Goal: Browse casually

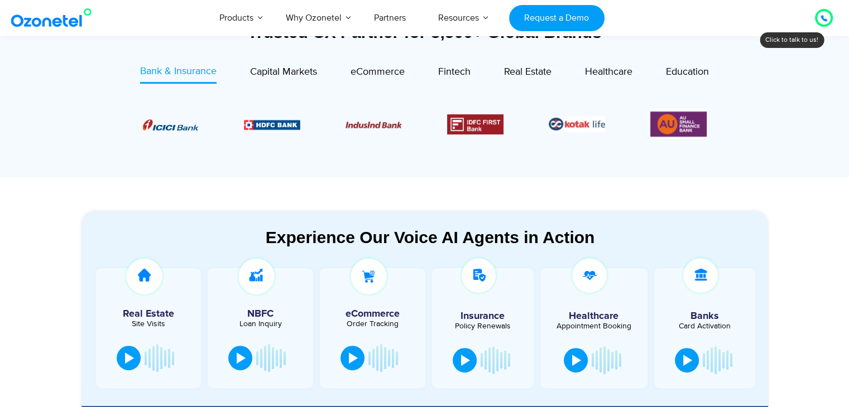
scroll to position [493, 0]
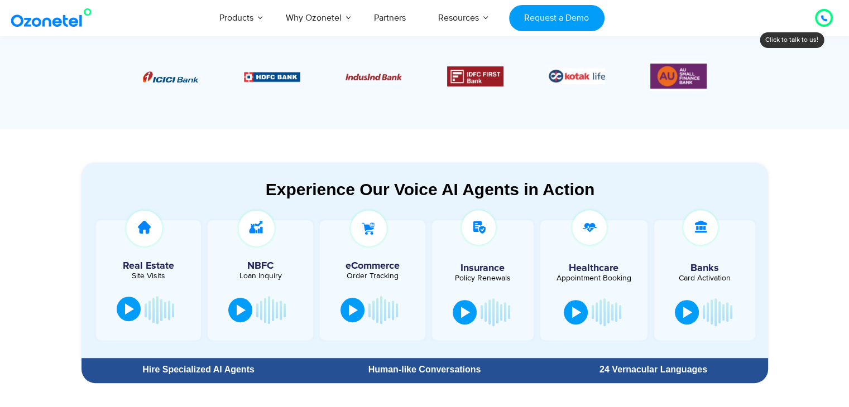
click at [123, 317] on button at bounding box center [129, 309] width 24 height 25
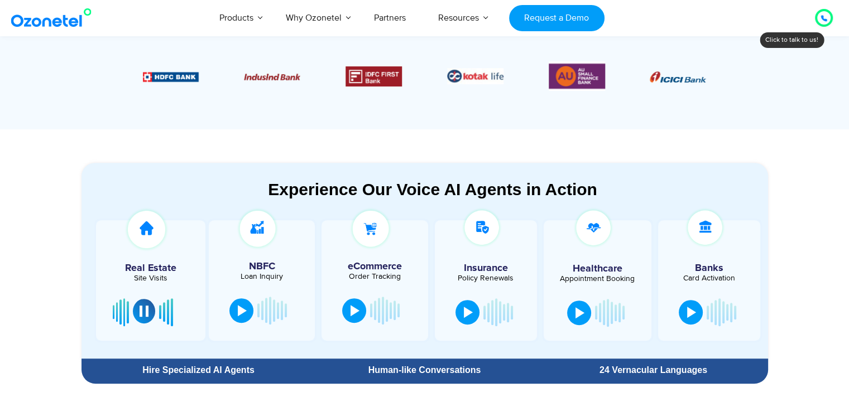
click at [138, 310] on button at bounding box center [144, 311] width 22 height 25
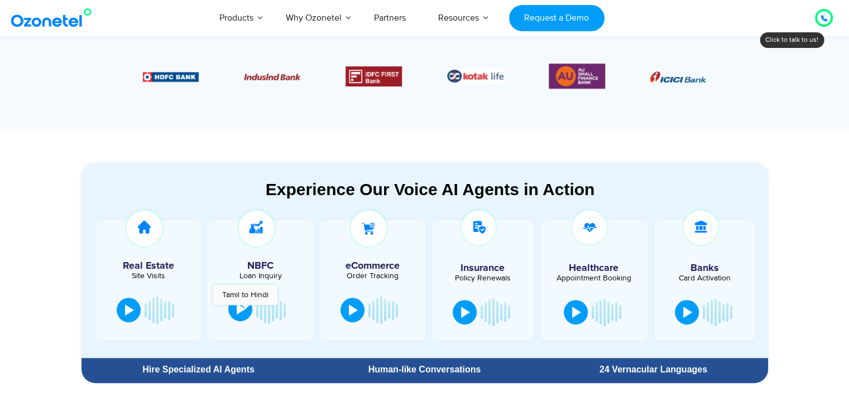
click at [246, 311] on button at bounding box center [240, 309] width 24 height 25
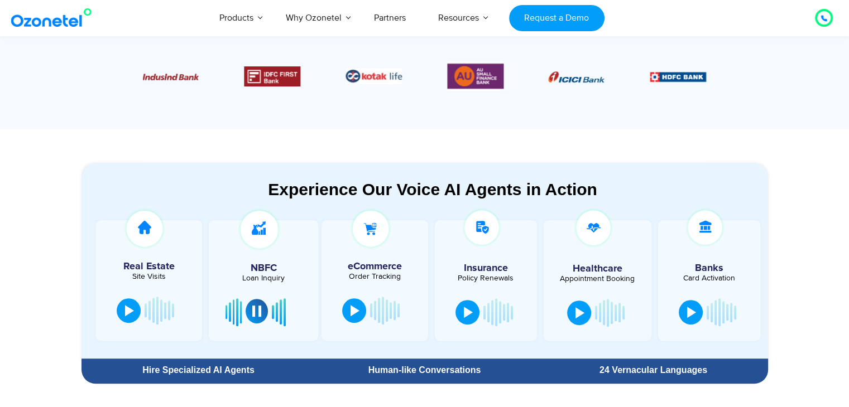
click at [258, 309] on div at bounding box center [256, 311] width 9 height 11
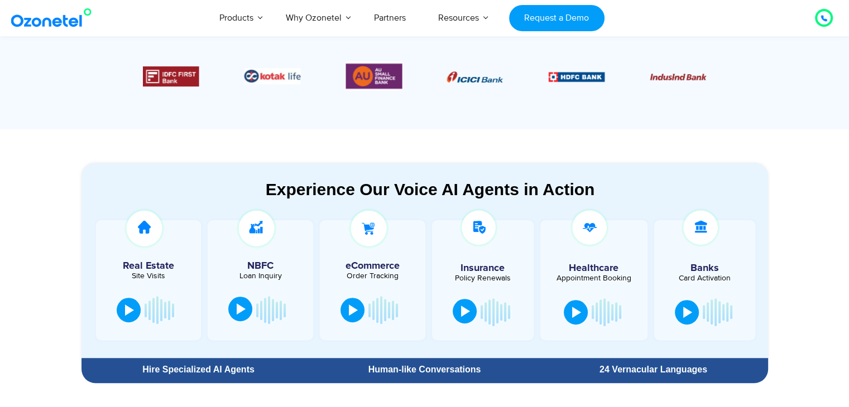
click at [468, 311] on div at bounding box center [465, 311] width 9 height 11
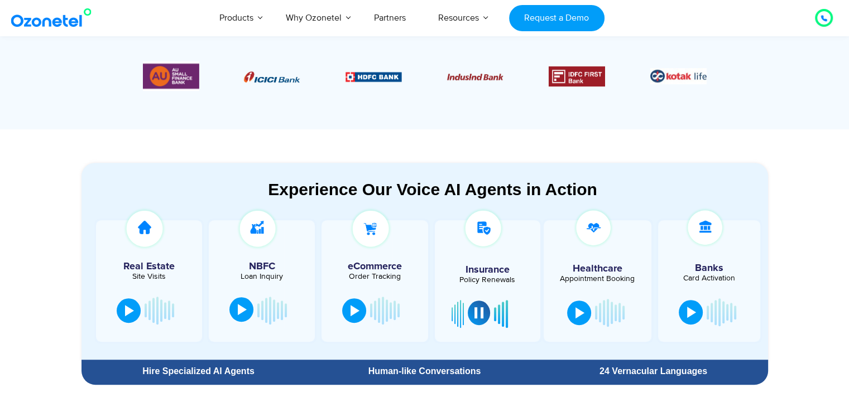
click at [476, 319] on button at bounding box center [479, 313] width 22 height 25
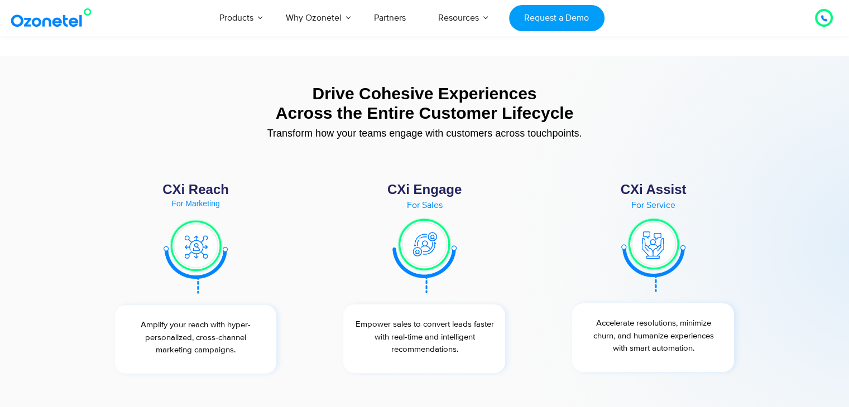
scroll to position [4052, 0]
click at [435, 244] on img at bounding box center [424, 255] width 64 height 77
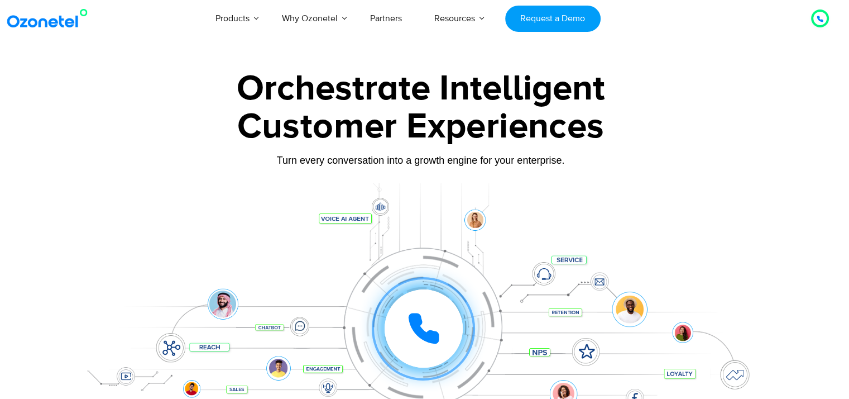
scroll to position [0, 25]
